Goal: Obtain resource: Obtain resource

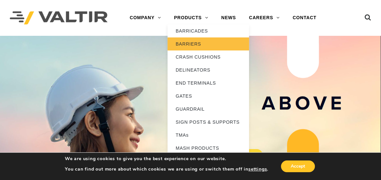
click at [185, 42] on link "BARRIERS" at bounding box center [207, 43] width 81 height 13
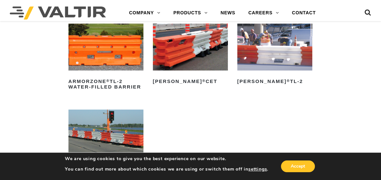
scroll to position [829, 0]
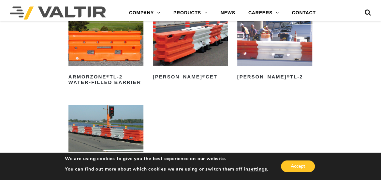
click at [288, 44] on img at bounding box center [274, 42] width 75 height 47
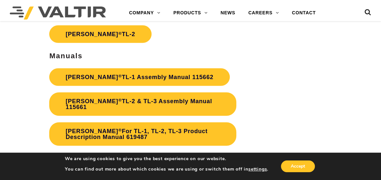
scroll to position [1095, 0]
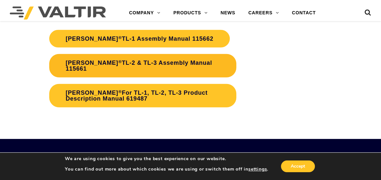
click at [158, 62] on link "Triton Barrier ® TL-2 & TL-3 Assembly Manual 115661" at bounding box center [142, 65] width 187 height 23
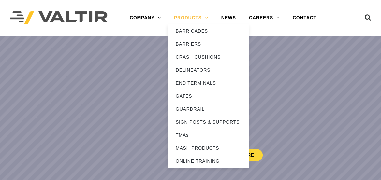
click at [188, 19] on link "PRODUCTS" at bounding box center [190, 17] width 47 height 13
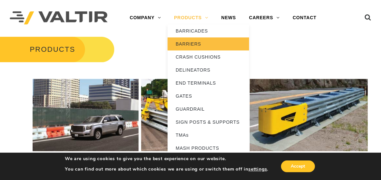
click at [188, 43] on link "BARRIERS" at bounding box center [207, 43] width 81 height 13
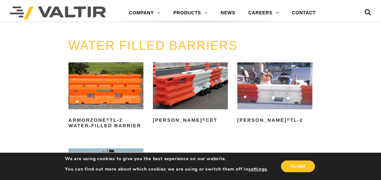
scroll to position [829, 0]
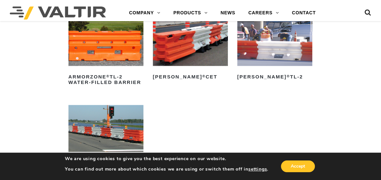
click at [256, 50] on img at bounding box center [274, 42] width 75 height 47
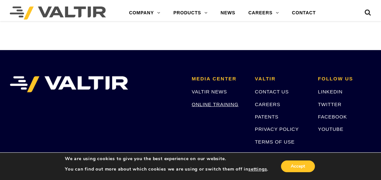
scroll to position [1095, 0]
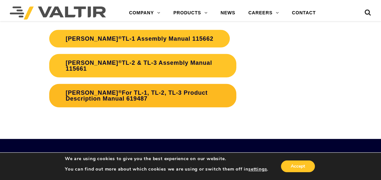
click at [164, 93] on link "Triton Barrier ® For TL-1, TL-2, TL-3 Product Description Manual 619487" at bounding box center [142, 95] width 187 height 23
